Goal: Information Seeking & Learning: Check status

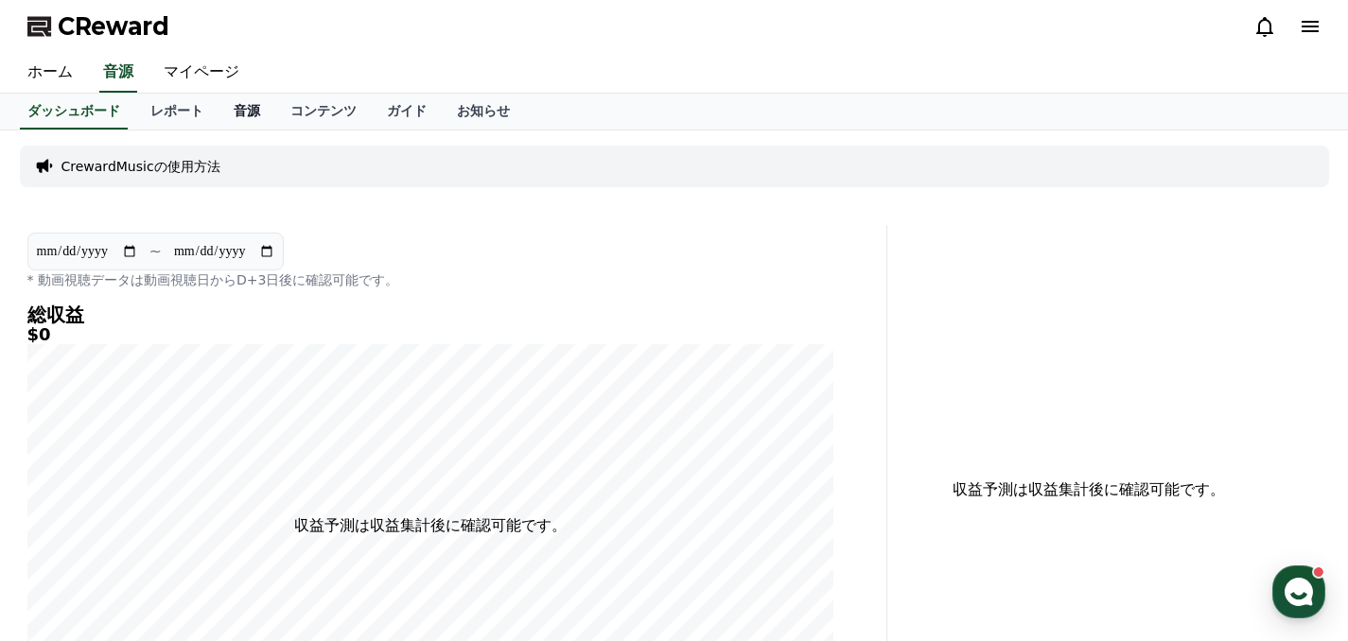
click at [246, 107] on link "音源" at bounding box center [246, 112] width 57 height 36
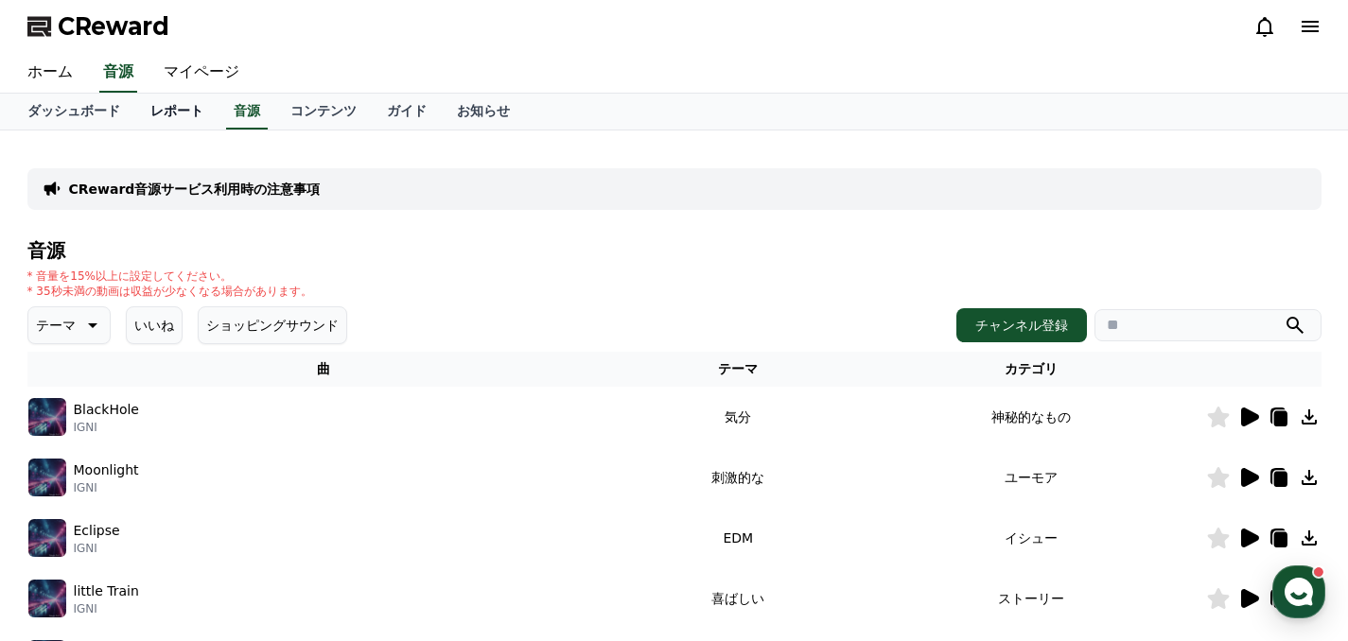
click at [178, 113] on link "レポート" at bounding box center [176, 112] width 83 height 36
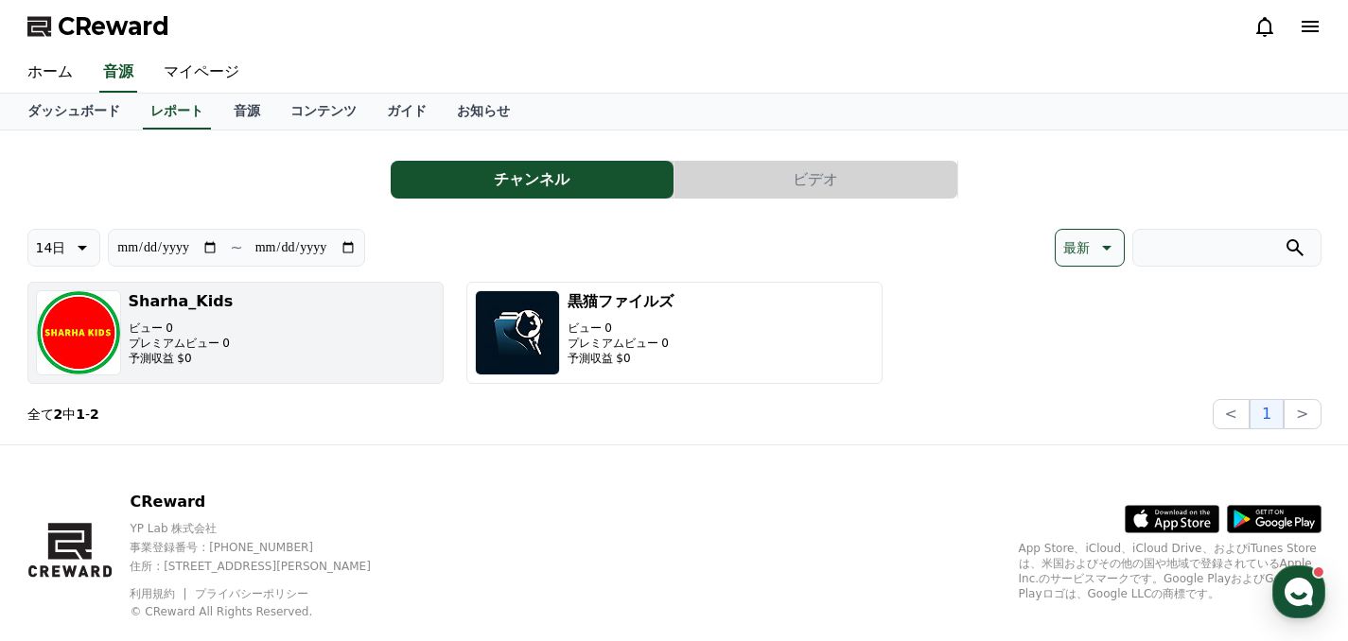
click at [269, 342] on button "Sharha_Kids ビュー 0 プレミアムビュー 0 予測収益 $0" at bounding box center [235, 333] width 416 height 102
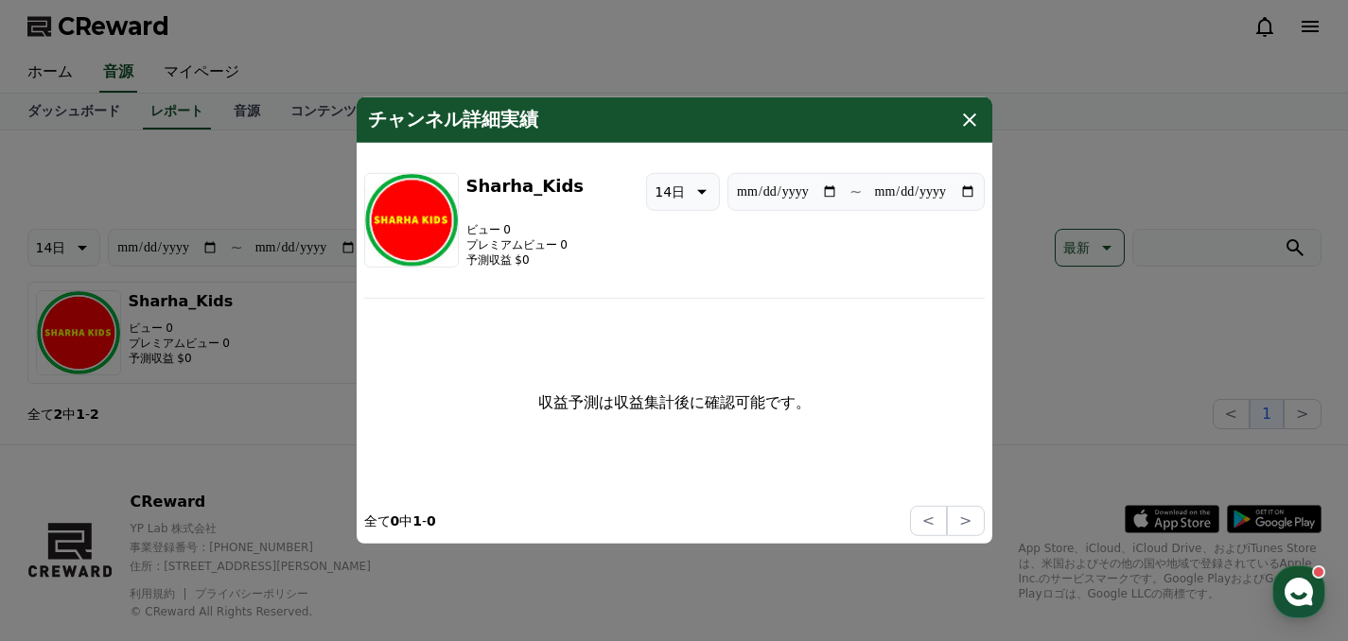
click at [314, 169] on button "close modal" at bounding box center [674, 320] width 1348 height 641
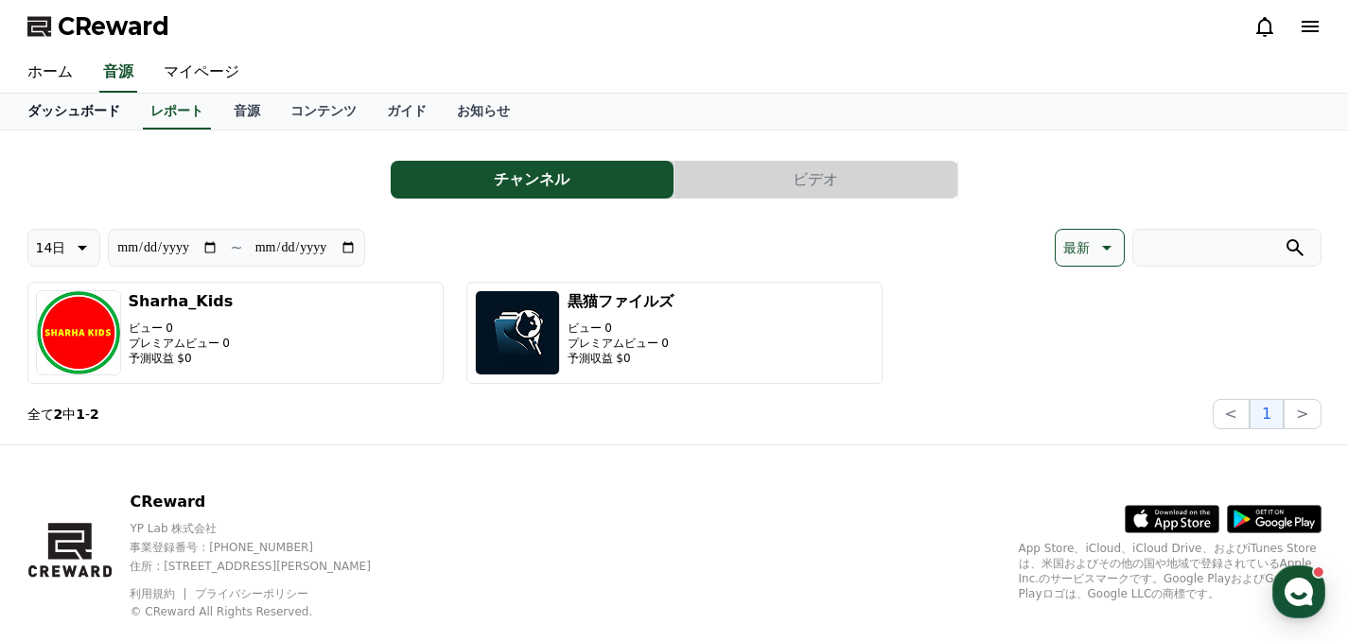
click at [80, 113] on link "ダッシュボード" at bounding box center [73, 112] width 123 height 36
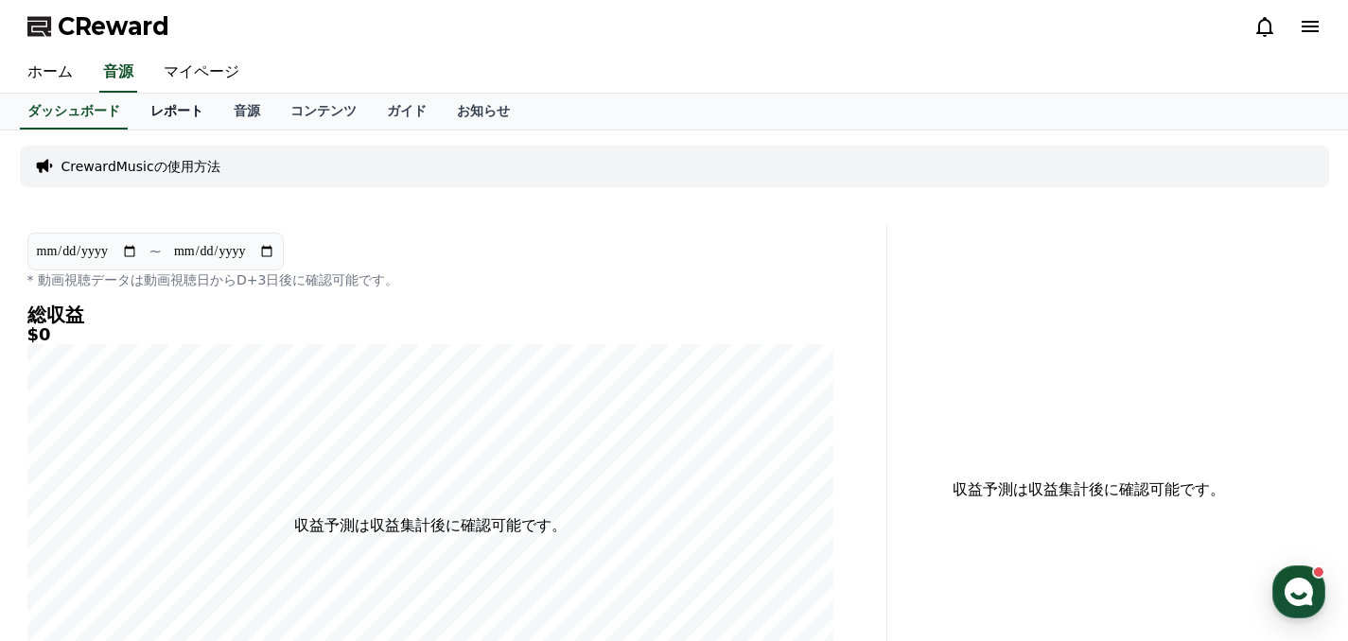
click at [184, 111] on link "レポート" at bounding box center [176, 112] width 83 height 36
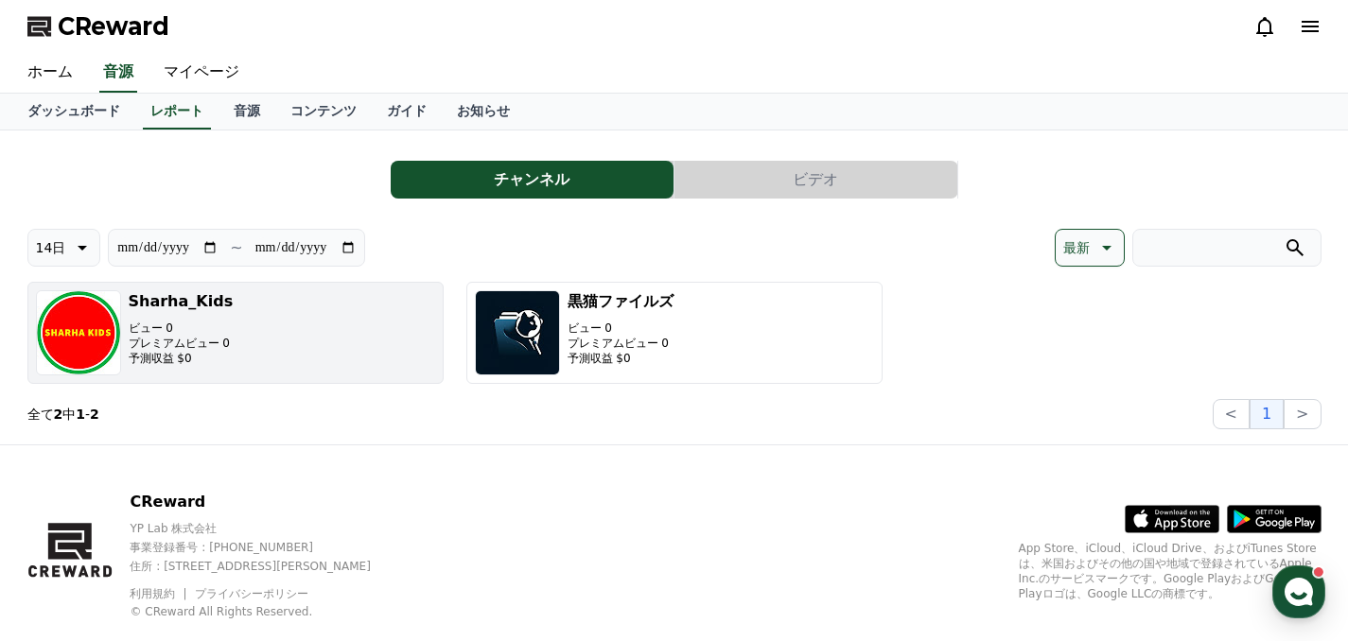
scroll to position [39, 0]
